Goal: Information Seeking & Learning: Learn about a topic

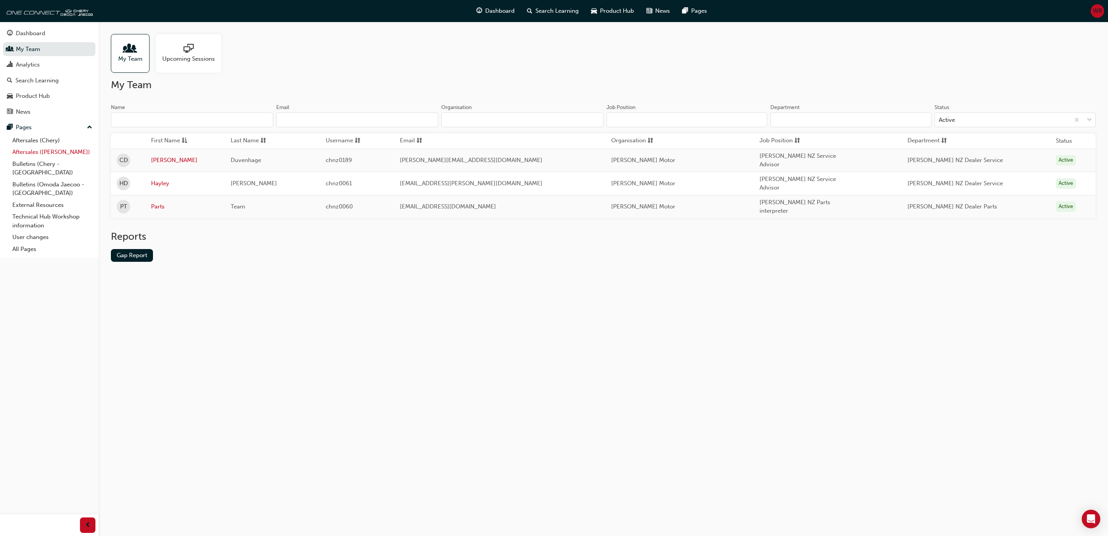
click at [53, 152] on link "Aftersales ([PERSON_NAME])" at bounding box center [52, 152] width 86 height 12
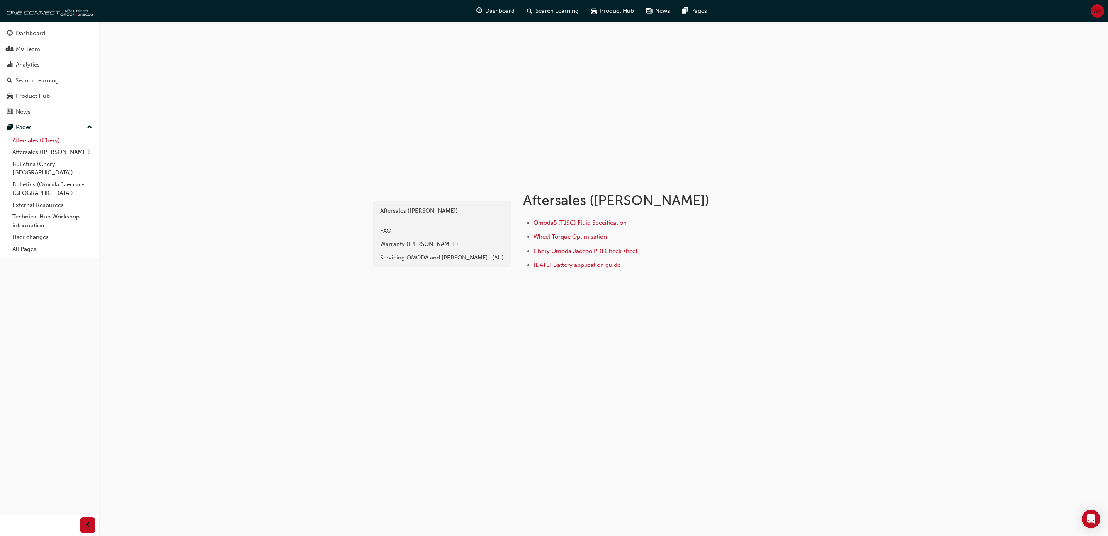
click at [34, 145] on link "Aftersales (Chery)" at bounding box center [52, 140] width 86 height 12
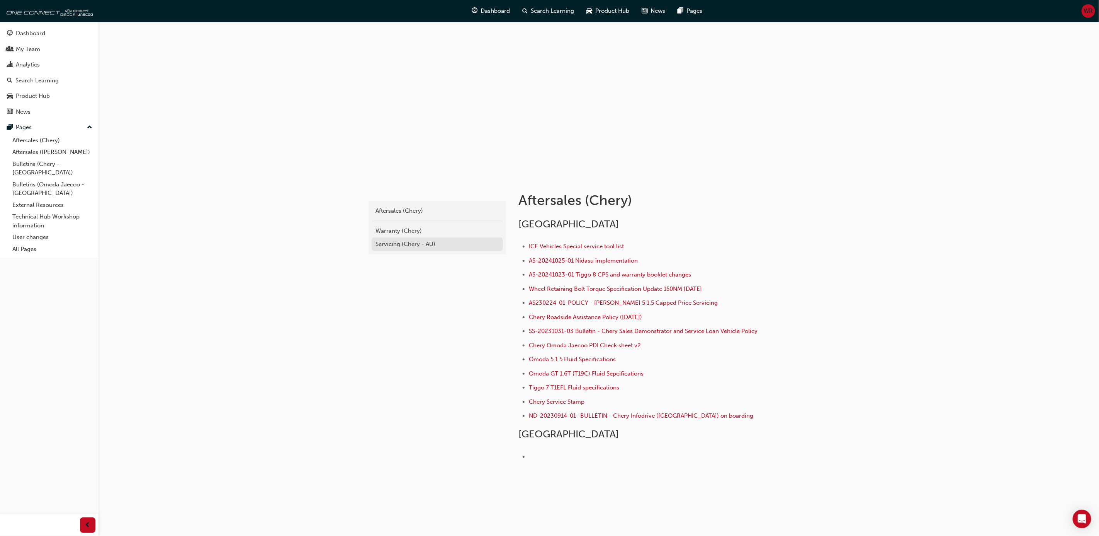
click at [407, 240] on div "Servicing (Chery - AU)" at bounding box center [438, 244] width 124 height 9
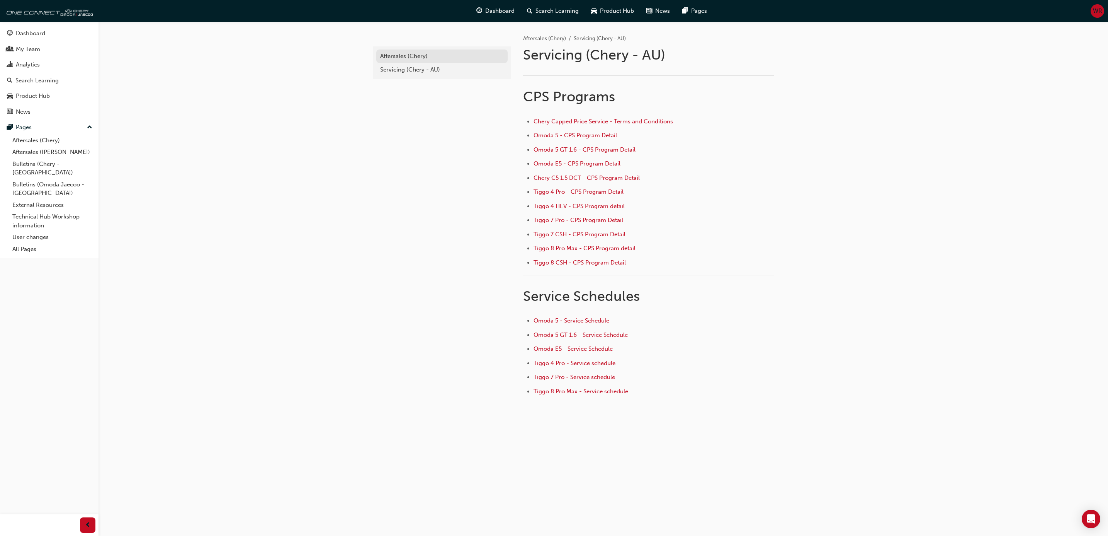
click at [396, 57] on div "Aftersales (Chery)" at bounding box center [442, 56] width 124 height 9
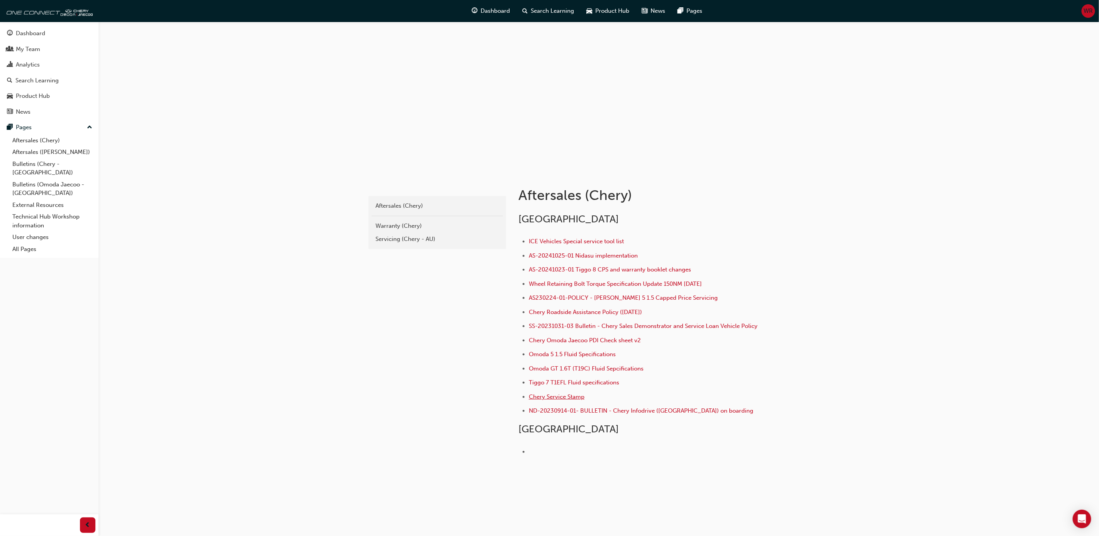
scroll to position [7, 0]
click at [406, 224] on div "Warranty (Chery)" at bounding box center [438, 223] width 124 height 9
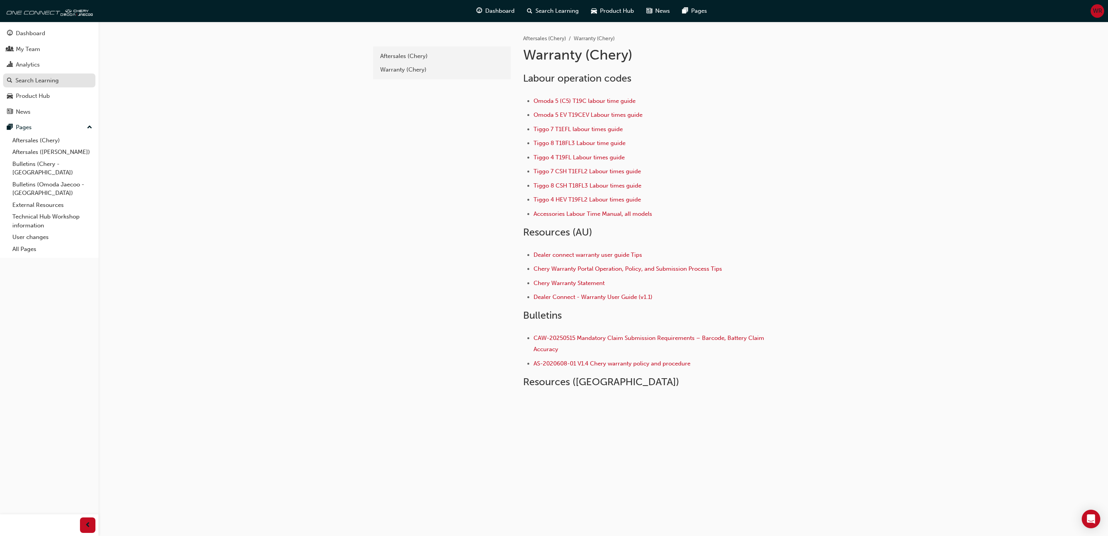
drag, startPoint x: 45, startPoint y: 82, endPoint x: 55, endPoint y: 81, distance: 9.7
click at [46, 82] on div "Search Learning" at bounding box center [36, 80] width 43 height 9
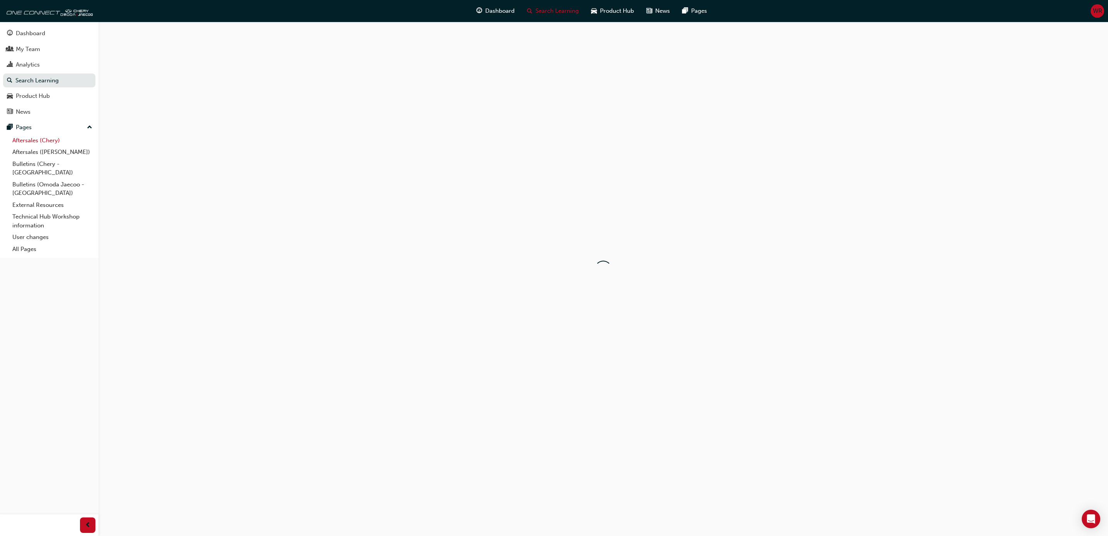
click at [25, 141] on link "Aftersales (Chery)" at bounding box center [52, 140] width 86 height 12
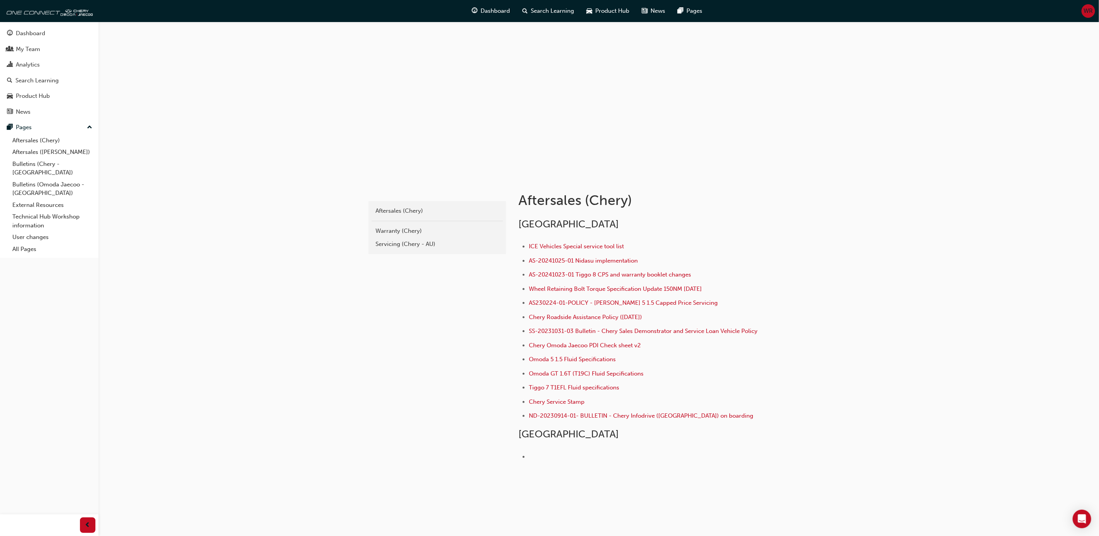
scroll to position [7, 0]
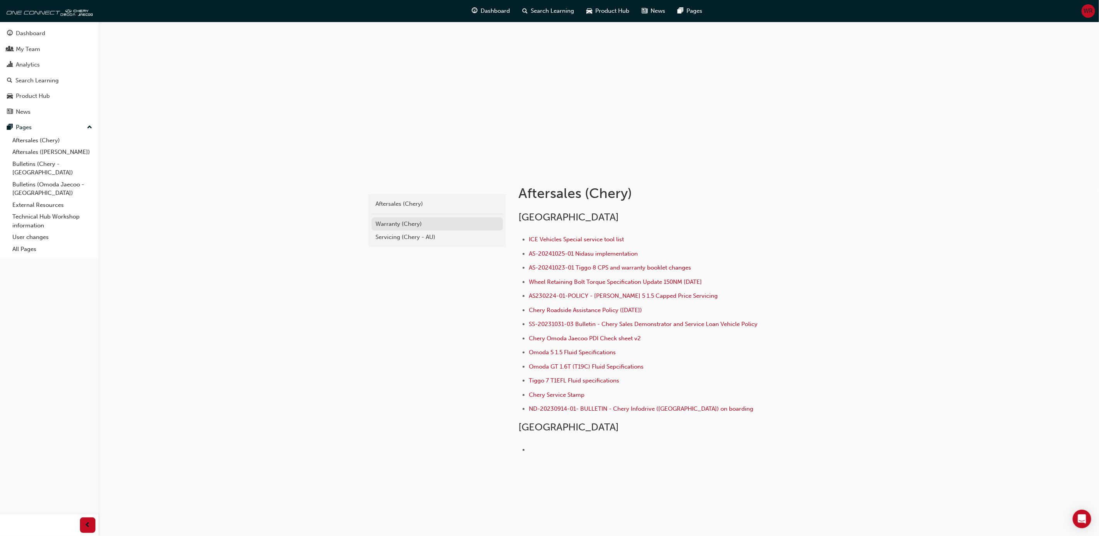
click at [403, 224] on div "Warranty (Chery)" at bounding box center [438, 223] width 124 height 9
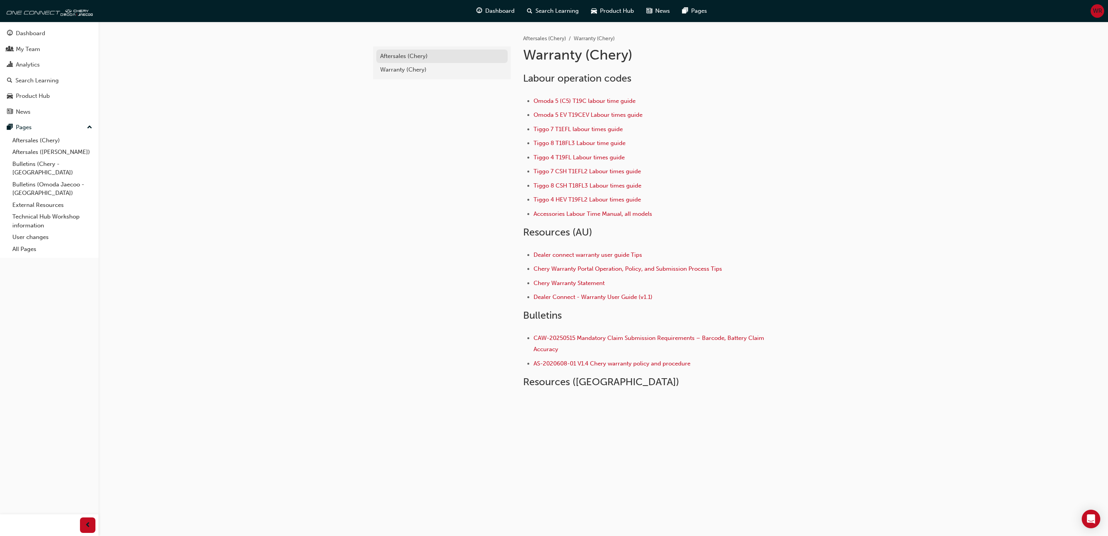
click at [400, 54] on div "Aftersales (Chery)" at bounding box center [442, 56] width 124 height 9
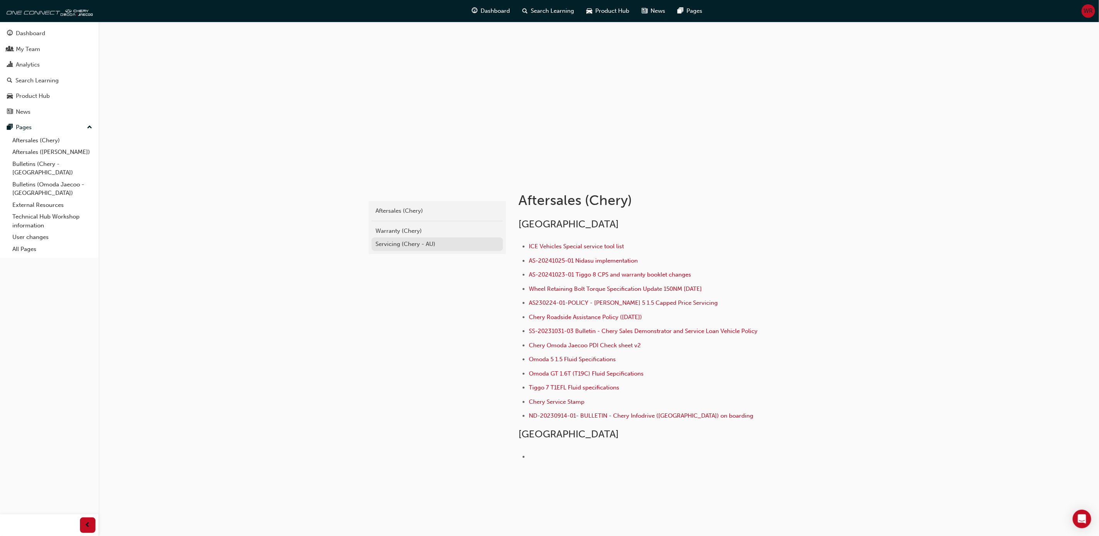
click at [407, 246] on div "Servicing (Chery - AU)" at bounding box center [438, 244] width 124 height 9
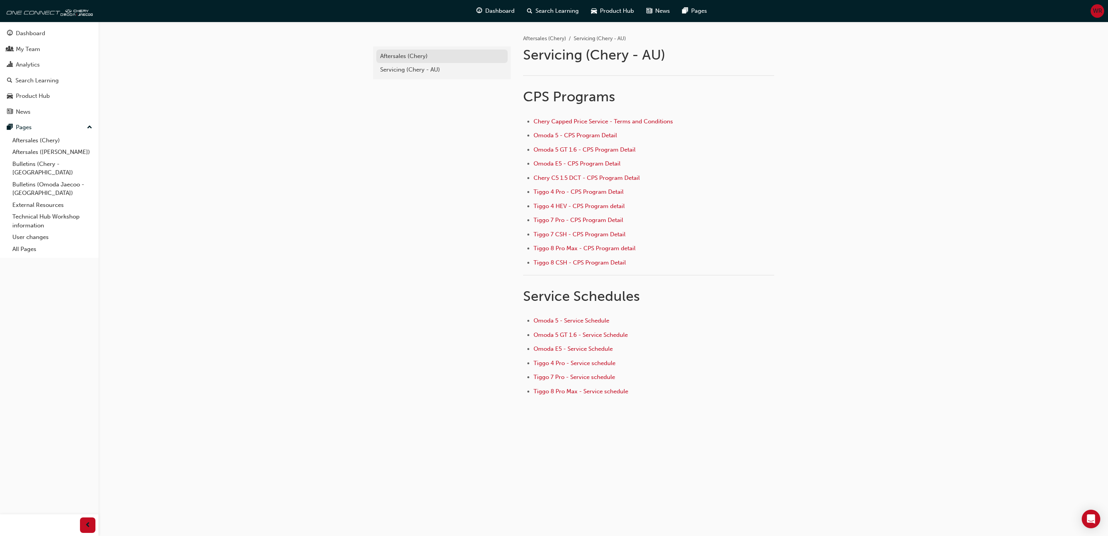
click at [410, 58] on div "Aftersales (Chery)" at bounding box center [442, 56] width 124 height 9
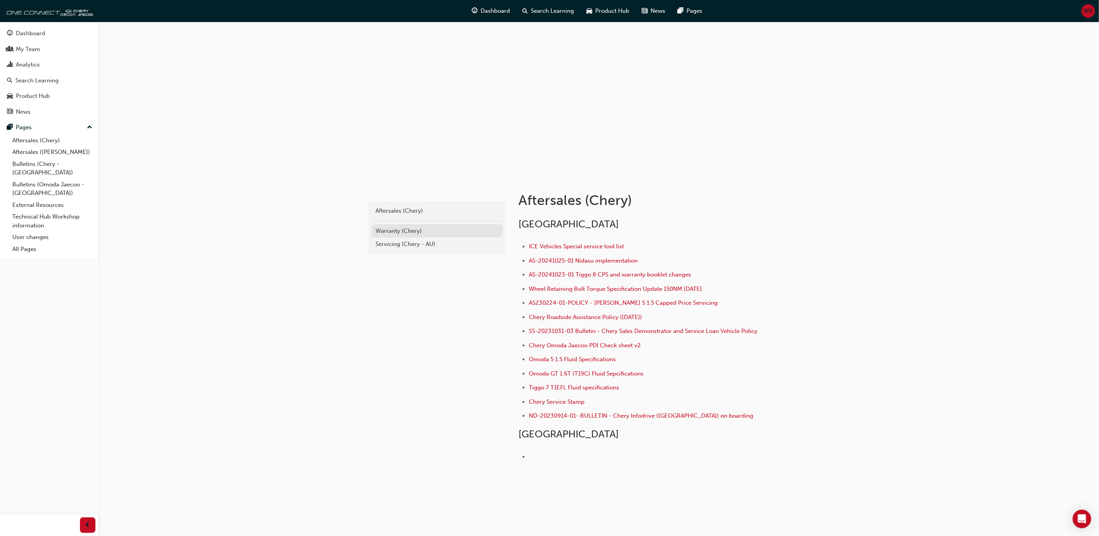
click at [393, 233] on div "Warranty (Chery)" at bounding box center [438, 230] width 124 height 9
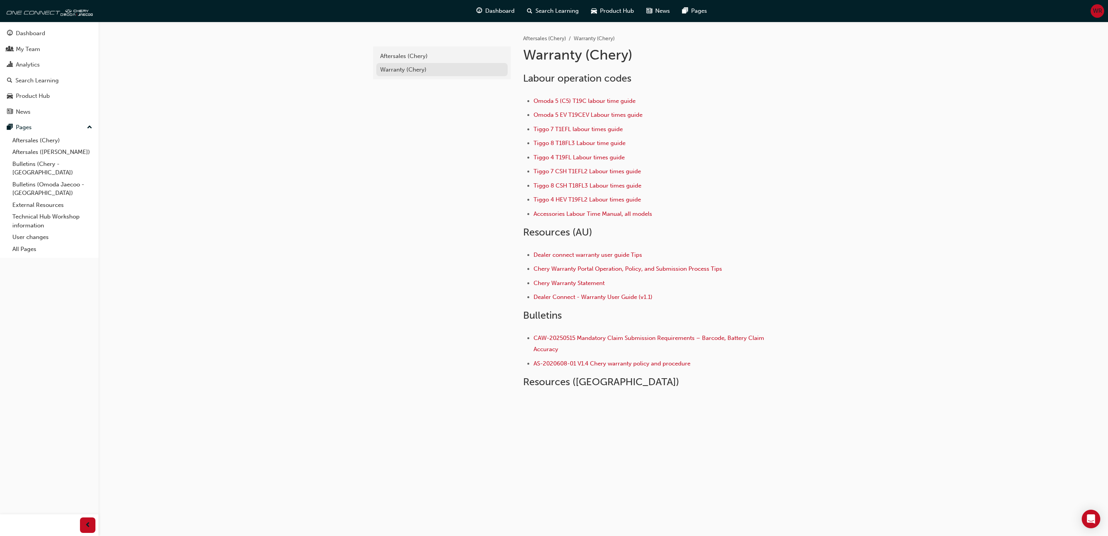
click at [410, 68] on div "Warranty (Chery)" at bounding box center [442, 69] width 124 height 9
click at [592, 169] on span "Tiggo 7 CSH T1EFL2 Labour times guide" at bounding box center [587, 171] width 107 height 7
